Goal: Information Seeking & Learning: Learn about a topic

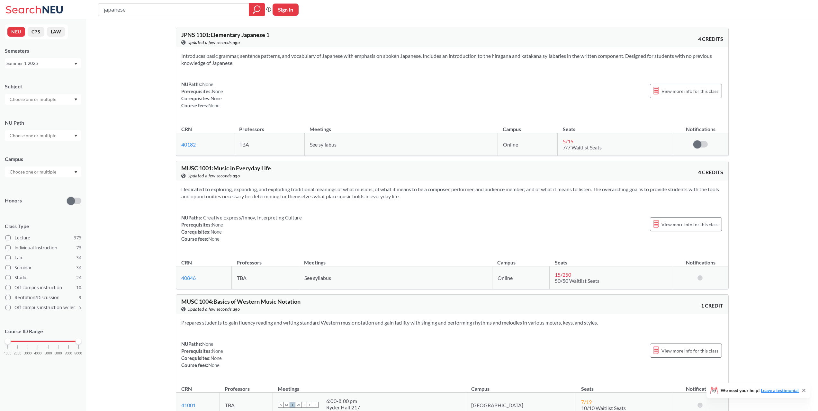
click at [214, 11] on input "japanese" at bounding box center [173, 9] width 141 height 11
click at [63, 62] on div "Summer 1 2025" at bounding box center [39, 63] width 67 height 7
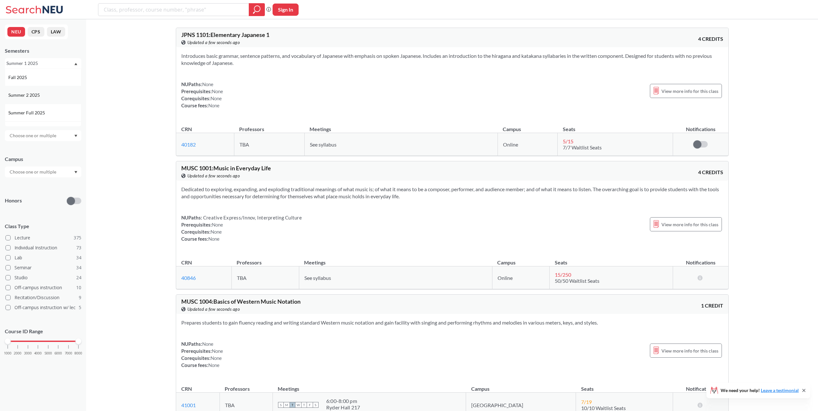
click at [53, 99] on div "Summer 2 2025" at bounding box center [43, 95] width 77 height 18
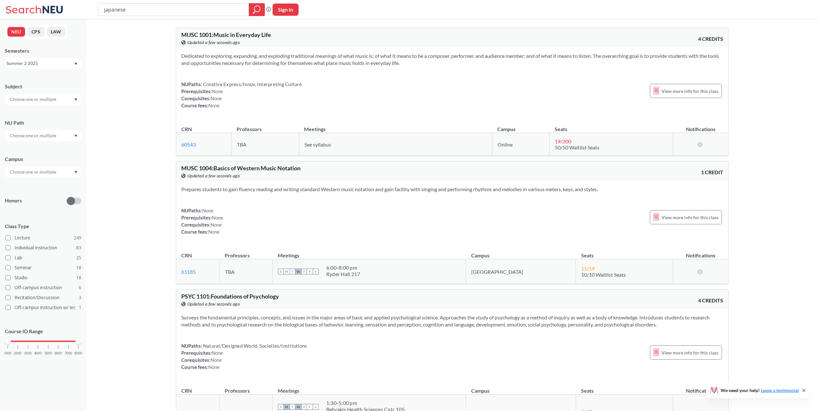
click at [147, 10] on input "japanese" at bounding box center [173, 9] width 141 height 11
type input "organic chemistry"
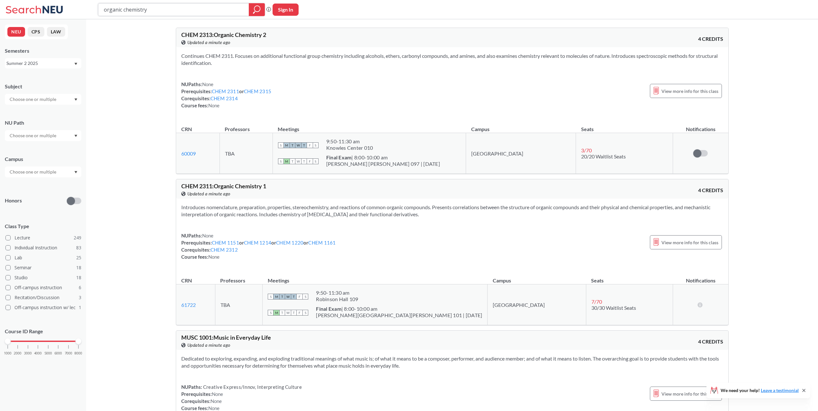
click at [191, 7] on input "organic chemistry" at bounding box center [173, 9] width 141 height 11
type input "BIOE3210"
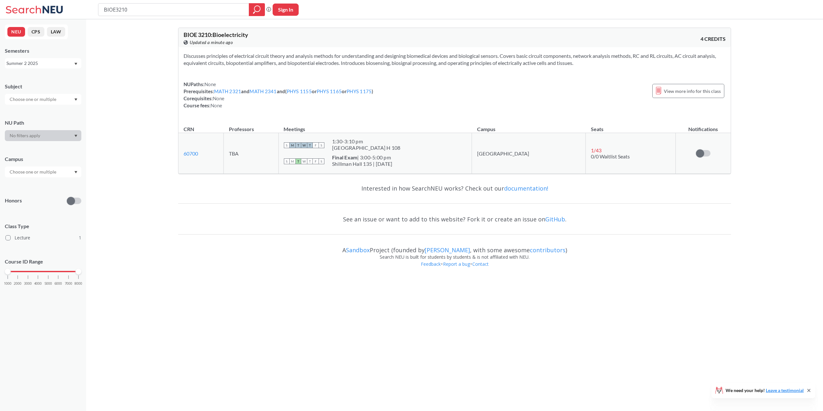
click at [236, 34] on span "BIOE 3210 : Bioelectricity" at bounding box center [216, 34] width 65 height 7
click at [705, 87] on span "View more info for this class" at bounding box center [692, 91] width 57 height 8
click at [154, 9] on input "BIOE3210" at bounding box center [173, 9] width 141 height 11
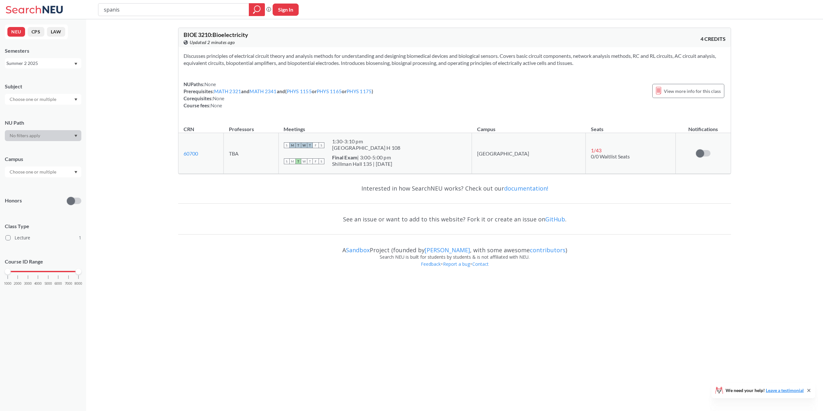
type input "spanish"
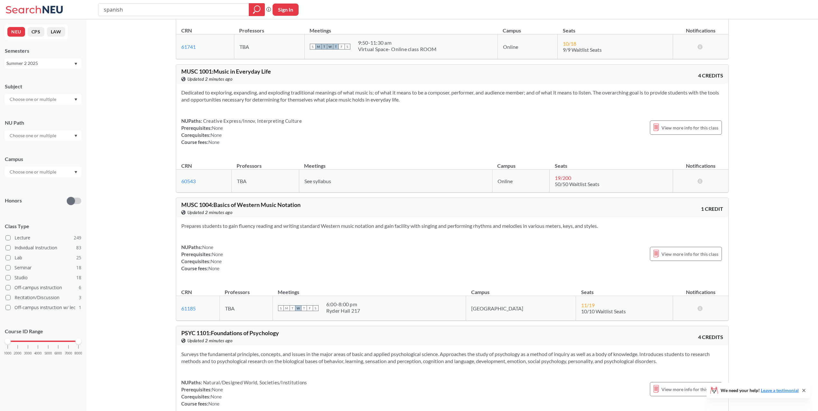
scroll to position [211, 0]
